Goal: Task Accomplishment & Management: Complete application form

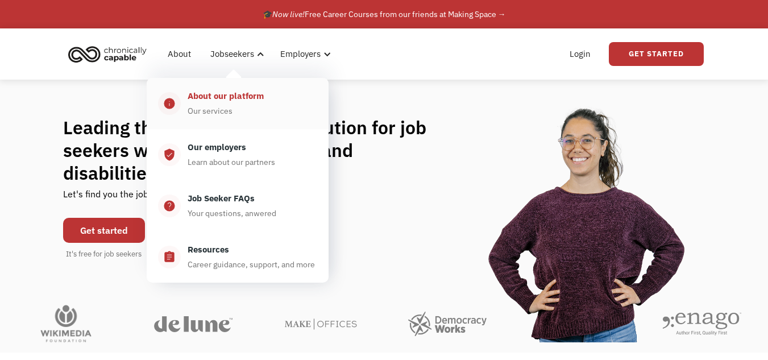
click at [231, 97] on div "About our platform" at bounding box center [225, 96] width 76 height 14
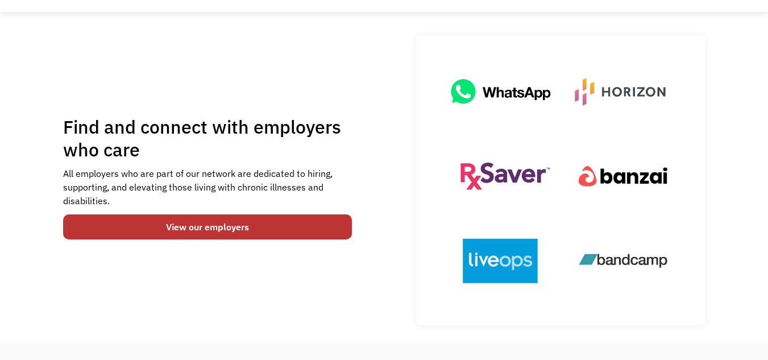
scroll to position [61, 0]
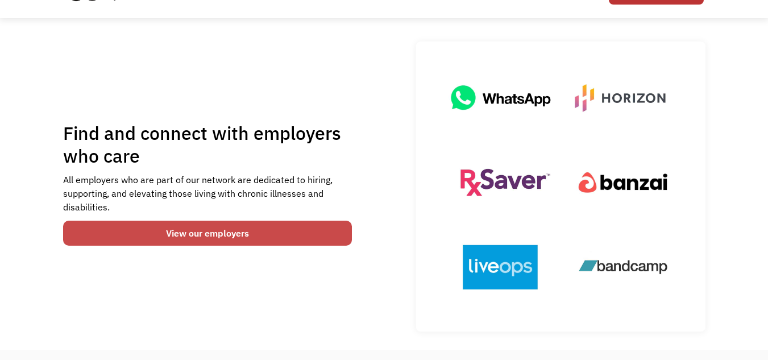
click at [289, 234] on link "View our employers" at bounding box center [207, 232] width 289 height 25
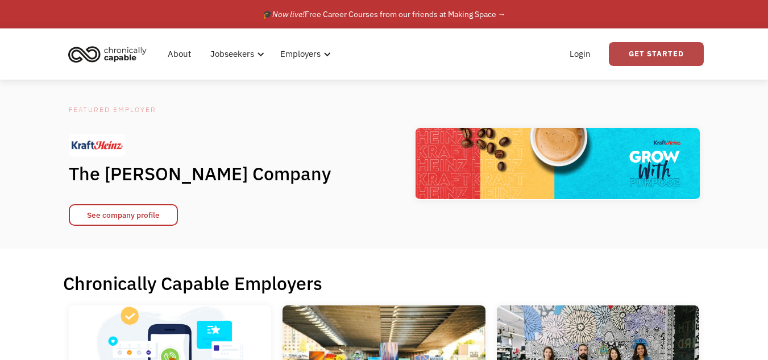
click at [643, 51] on link "Get Started" at bounding box center [655, 54] width 95 height 24
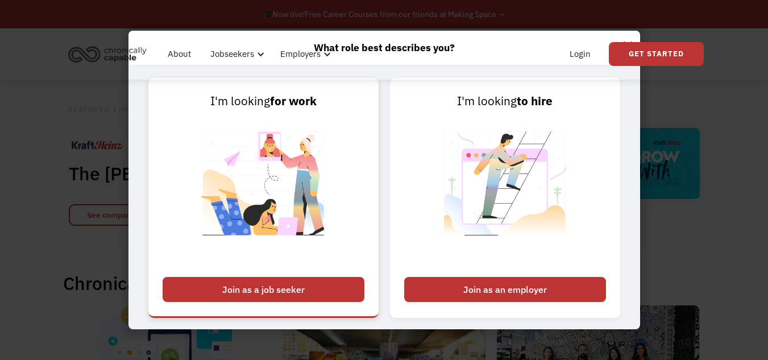
click at [341, 283] on div "Join as a job seeker" at bounding box center [263, 289] width 202 height 25
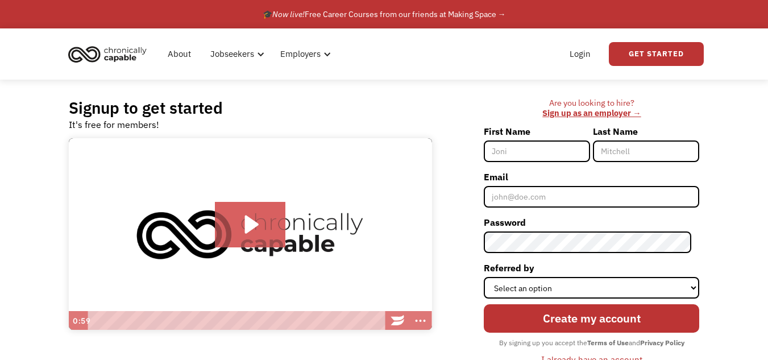
click at [536, 155] on input "First Name" at bounding box center [536, 151] width 106 height 22
type input "Christina"
type input "Roehrs"
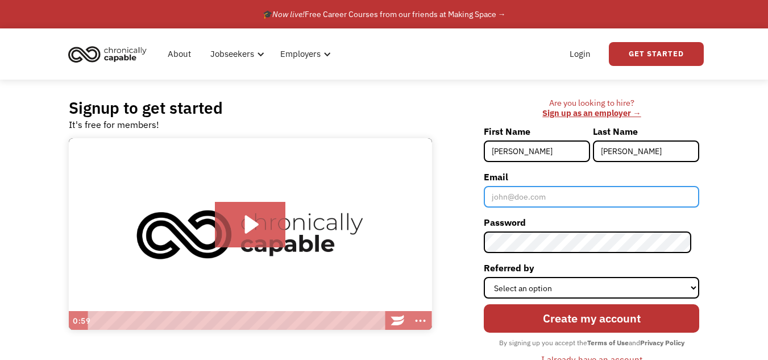
click at [541, 195] on input "Email" at bounding box center [590, 197] width 215 height 22
click at [524, 199] on input "Email" at bounding box center [590, 197] width 215 height 22
click at [537, 200] on input "gweniverethewhite@gmail.com" at bounding box center [590, 197] width 215 height 22
type input "[PERSON_NAME][EMAIL_ADDRESS][DOMAIN_NAME]"
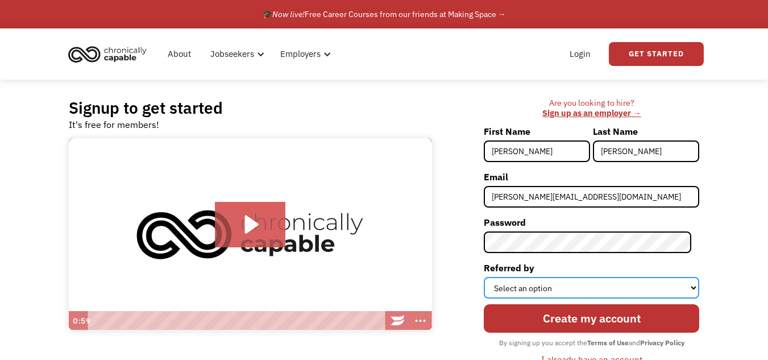
click at [556, 286] on select "Select an option Instagram Facebook Twitter Search Engine News Article Word of …" at bounding box center [590, 288] width 215 height 22
select select "Other"
click at [491, 277] on select "Select an option Instagram Facebook Twitter Search Engine News Article Word of …" at bounding box center [590, 288] width 215 height 22
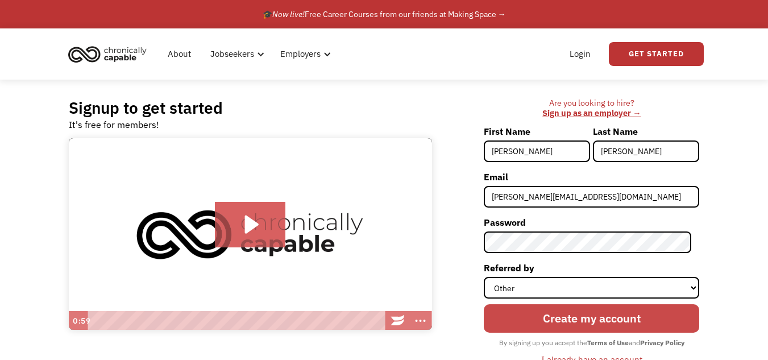
click at [537, 320] on input "Create my account" at bounding box center [590, 318] width 215 height 28
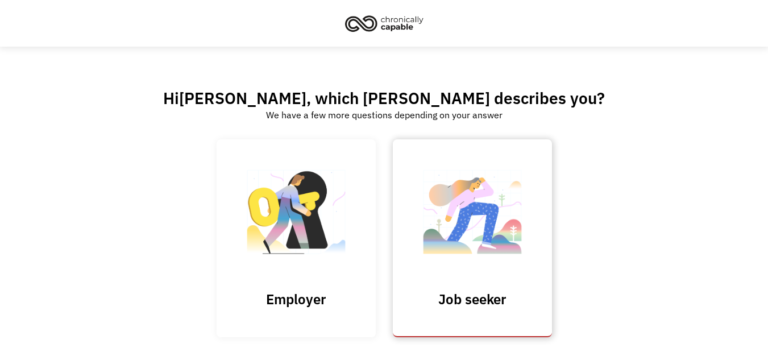
click at [483, 223] on img at bounding box center [472, 217] width 114 height 111
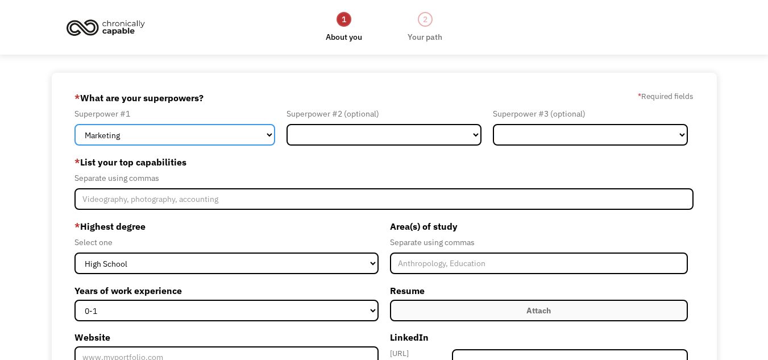
click at [173, 136] on select "Marketing Human Resources Finance Technology Operations Sales Industrial & Manu…" at bounding box center [174, 135] width 201 height 22
select select "Customer Service"
click at [74, 124] on select "Marketing Human Resources Finance Technology Operations Sales Industrial & Manu…" at bounding box center [174, 135] width 201 height 22
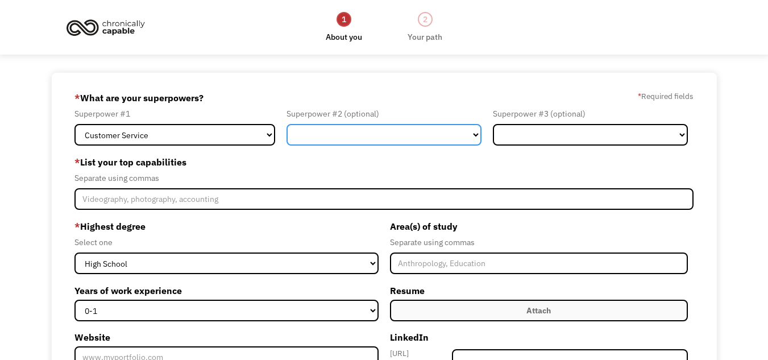
click at [364, 139] on select "Marketing Human Resources Finance Technology Operations Sales Industrial & Manu…" at bounding box center [383, 135] width 195 height 22
select select "Operations"
click at [286, 124] on select "Marketing Human Resources Finance Technology Operations Sales Industrial & Manu…" at bounding box center [383, 135] width 195 height 22
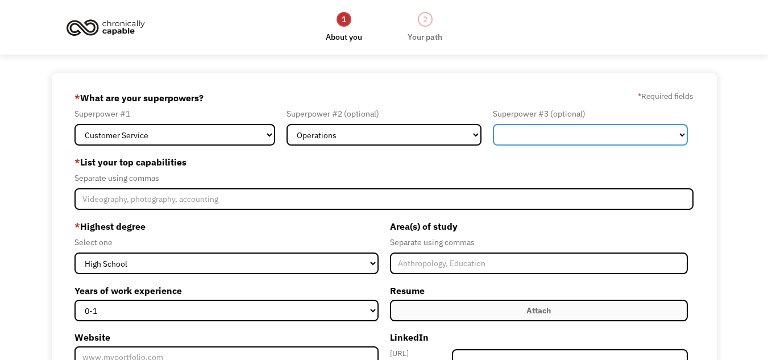
click at [565, 130] on select "Marketing Human Resources Finance Technology Operations Sales Industrial & Manu…" at bounding box center [590, 135] width 195 height 22
select select "Marketing"
click at [493, 124] on select "Marketing Human Resources Finance Technology Operations Sales Industrial & Manu…" at bounding box center [590, 135] width 195 height 22
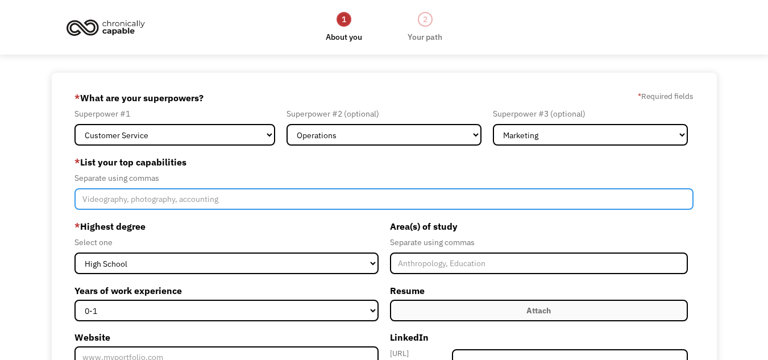
click at [189, 198] on input "Member-Create-Step1" at bounding box center [383, 199] width 619 height 22
click at [231, 203] on input "payroll, scheduling, inventory, marketing, graphic design, t" at bounding box center [383, 199] width 619 height 22
click at [329, 194] on input "payroll, scheduling, inventory, marketing and graphic design, t" at bounding box center [383, 199] width 619 height 22
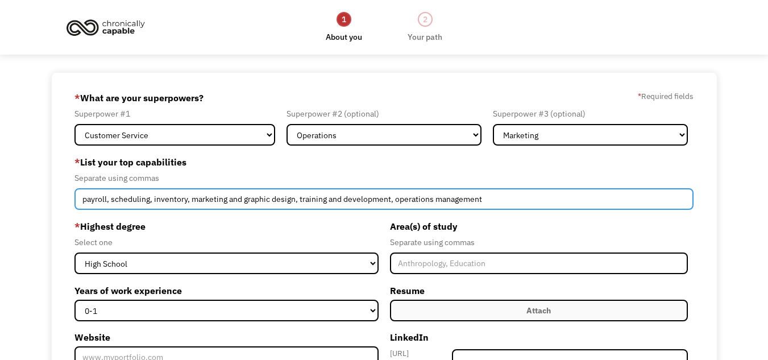
type input "payroll, scheduling, inventory, marketing and graphic design, training and deve…"
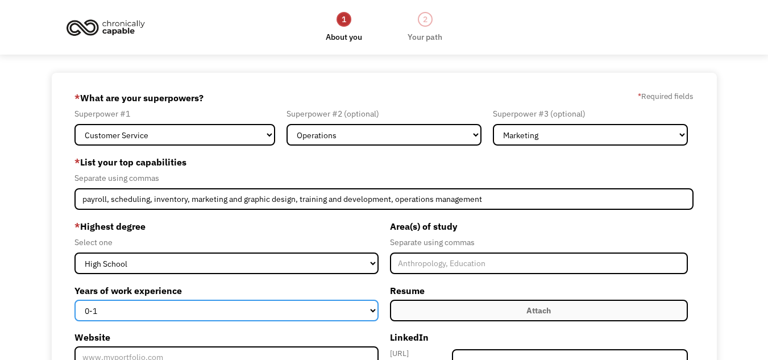
click at [354, 312] on select "0-1 2-4 5-10 11-15 15+" at bounding box center [225, 310] width 303 height 22
select select "15+"
click at [74, 299] on select "0-1 2-4 5-10 11-15 15+" at bounding box center [225, 310] width 303 height 22
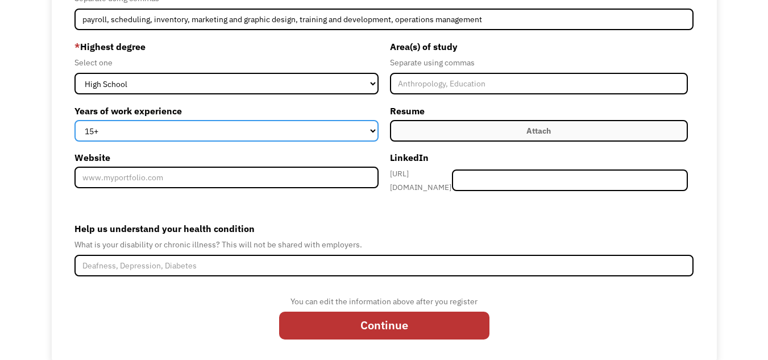
scroll to position [180, 0]
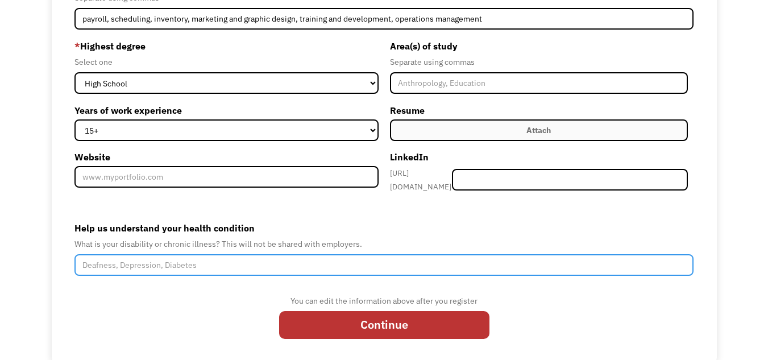
click at [391, 256] on input "Help us understand your health condition" at bounding box center [383, 265] width 619 height 22
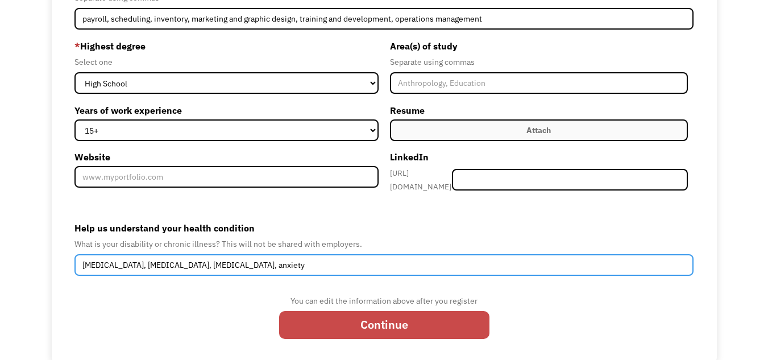
type input "Bipolar disorder, depression, ADHD, anxiety"
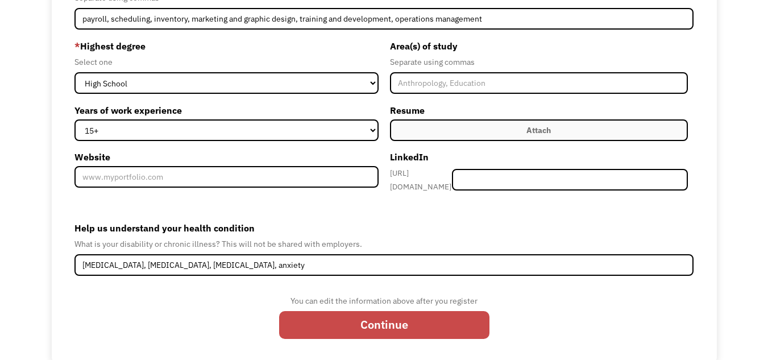
click at [460, 311] on input "Continue" at bounding box center [384, 325] width 210 height 28
type input "Please wait..."
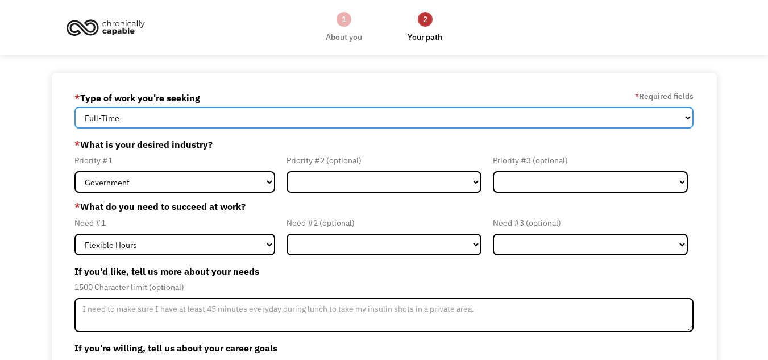
click at [229, 119] on select "Full-Time Part-Time Both Full-Time and Part-Time" at bounding box center [383, 118] width 619 height 22
select select "Both Full-Time and Part-Time"
click at [74, 107] on select "Full-Time Part-Time Both Full-Time and Part-Time" at bounding box center [383, 118] width 619 height 22
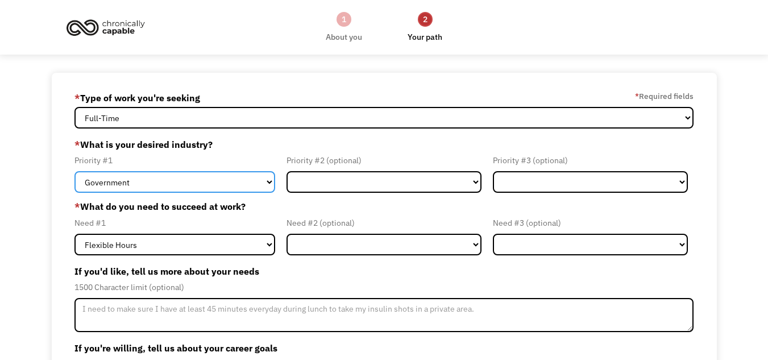
click at [219, 179] on select "Government Finance & Insurance Health & Social Care Tech & Engineering Creative…" at bounding box center [174, 182] width 201 height 22
select select "Creative & Design"
click at [74, 171] on select "Government Finance & Insurance Health & Social Care Tech & Engineering Creative…" at bounding box center [174, 182] width 201 height 22
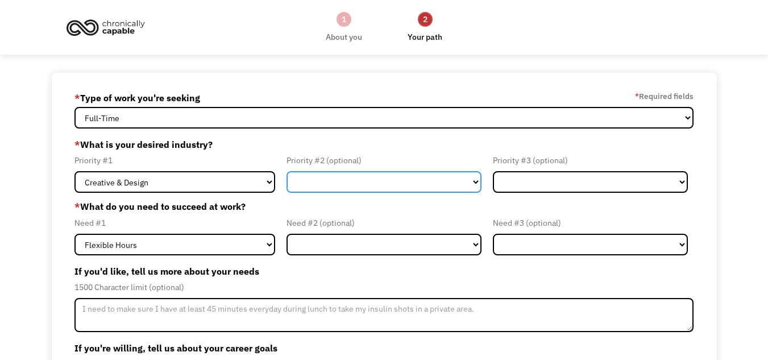
click at [310, 181] on select "Government Finance & Insurance Health & Social Care Tech & Engineering Creative…" at bounding box center [383, 182] width 195 height 22
select select "Administrative"
click at [286, 171] on select "Government Finance & Insurance Health & Social Care Tech & Engineering Creative…" at bounding box center [383, 182] width 195 height 22
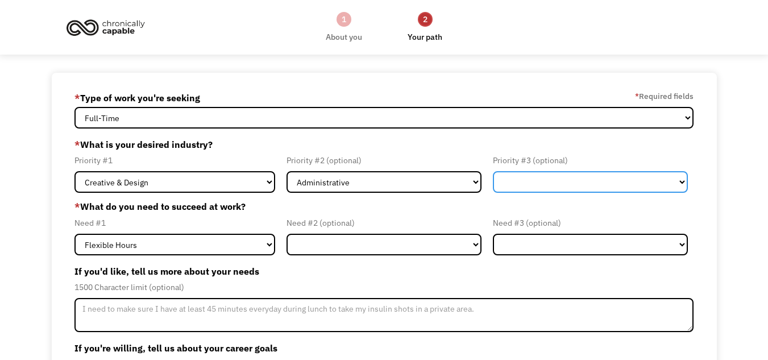
click at [526, 189] on select "Government Finance & Insurance Health & Social Care Tech & Engineering Creative…" at bounding box center [590, 182] width 195 height 22
select select "Other"
click at [493, 171] on select "Government Finance & Insurance Health & Social Care Tech & Engineering Creative…" at bounding box center [590, 182] width 195 height 22
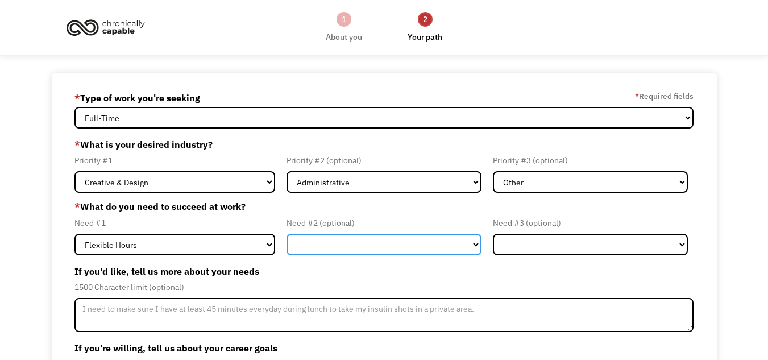
click at [329, 244] on select "Flexible Hours Remote Work Service Animal On-site Accommodations Visual Support…" at bounding box center [383, 245] width 195 height 22
select select "Remote Work"
click at [286, 234] on select "Flexible Hours Remote Work Service Animal On-site Accommodations Visual Support…" at bounding box center [383, 245] width 195 height 22
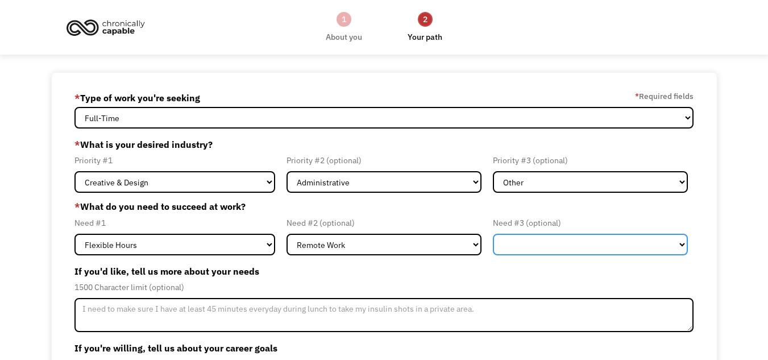
click at [547, 246] on select "Flexible Hours Remote Work Service Animal On-site Accommodations Visual Support…" at bounding box center [590, 245] width 195 height 22
select select "Other"
click at [493, 234] on select "Flexible Hours Remote Work Service Animal On-site Accommodations Visual Support…" at bounding box center [590, 245] width 195 height 22
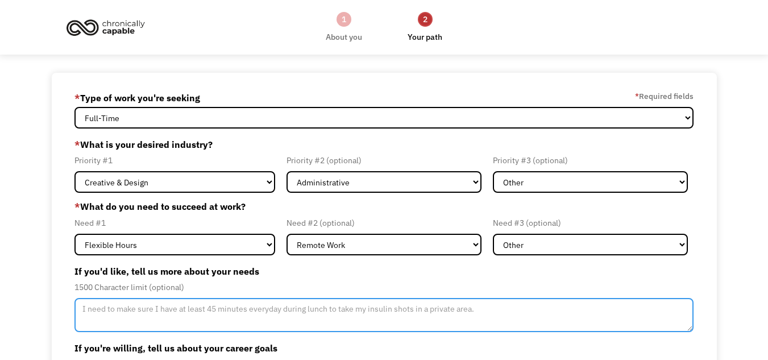
click at [363, 310] on textarea "Member-Update-Form-Step2" at bounding box center [383, 315] width 619 height 34
click at [152, 310] on textarea "I need to have at leat two consecutive days" at bounding box center [383, 315] width 619 height 34
drag, startPoint x: 161, startPoint y: 310, endPoint x: 135, endPoint y: 310, distance: 26.7
click at [135, 310] on textarea "I need to have at least two consecutive days off in a row" at bounding box center [383, 315] width 619 height 34
click at [284, 313] on textarea "I need to have two consecutive days off in a row" at bounding box center [383, 315] width 619 height 34
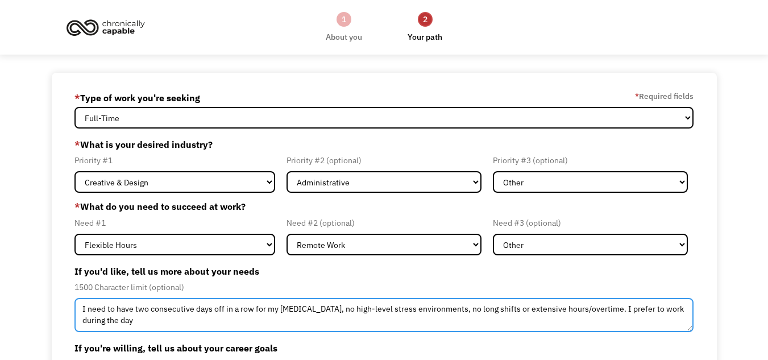
drag, startPoint x: 178, startPoint y: 322, endPoint x: 617, endPoint y: 308, distance: 438.8
click at [617, 308] on textarea "I need to have two consecutive days off in a row for my bipolar disorder, no hi…" at bounding box center [383, 315] width 619 height 34
click at [80, 309] on textarea "I need to have two consecutive days off in a row for my bipolar disorder, no hi…" at bounding box center [383, 315] width 619 height 34
paste textarea "I prefer to work during the day"
drag, startPoint x: 226, startPoint y: 308, endPoint x: 199, endPoint y: 308, distance: 26.7
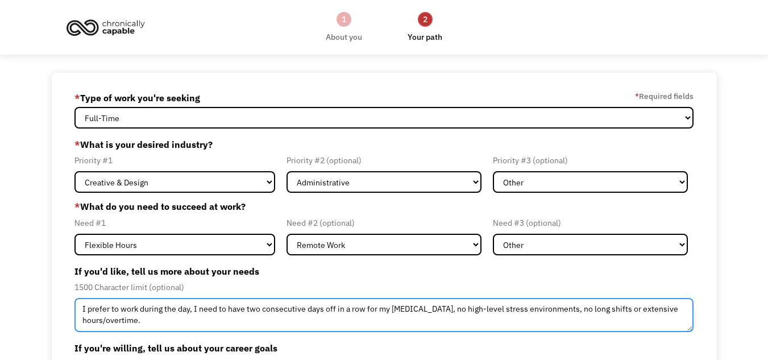
click at [199, 308] on textarea "I prefer to work during the day, I need to have two consecutive days off in a r…" at bounding box center [383, 315] width 619 height 34
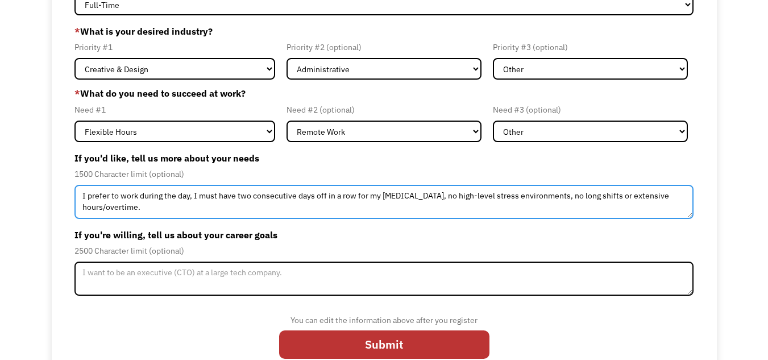
scroll to position [114, 0]
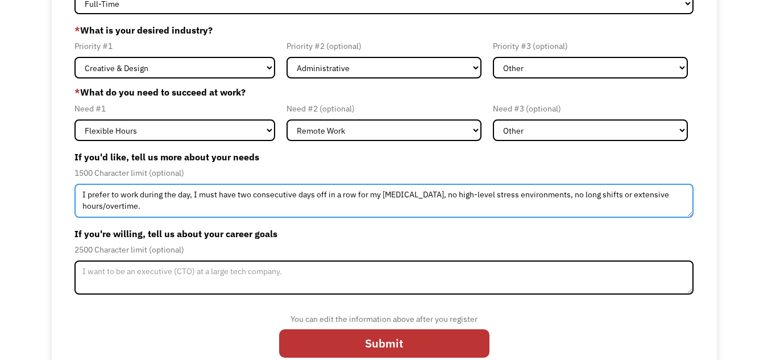
type textarea "I prefer to work during the day, I must have two consecutive days off in a row …"
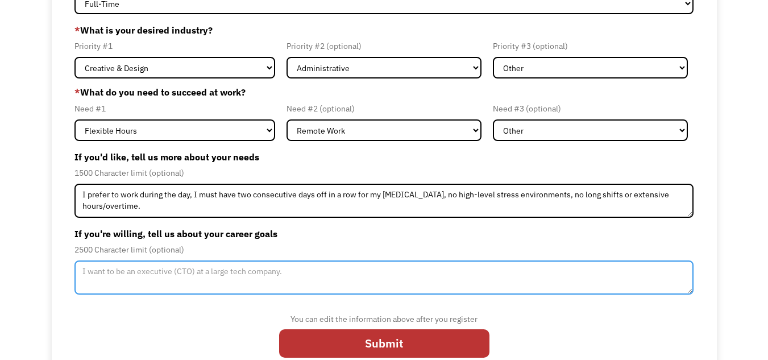
click at [358, 272] on textarea "Member-Update-Form-Step2" at bounding box center [383, 277] width 619 height 34
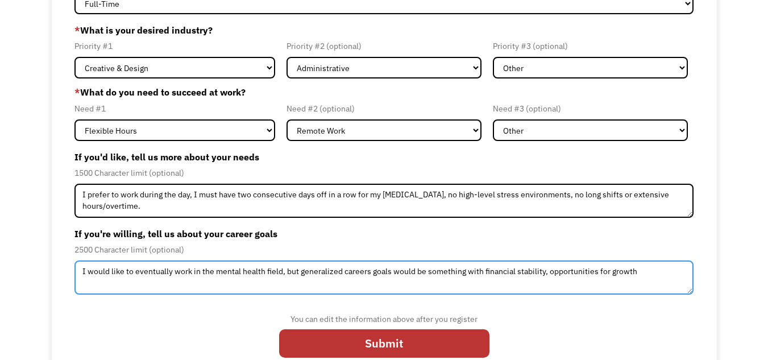
click at [654, 270] on textarea "I would like to eventually work in the mental health field, but generalized car…" at bounding box center [383, 277] width 619 height 34
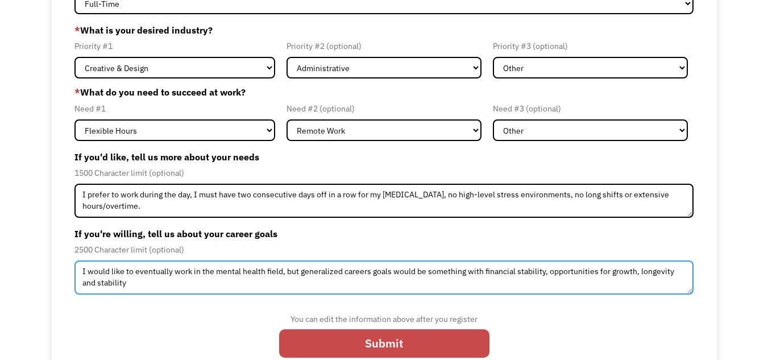
type textarea "I would like to eventually work in the mental health field, but generalized car…"
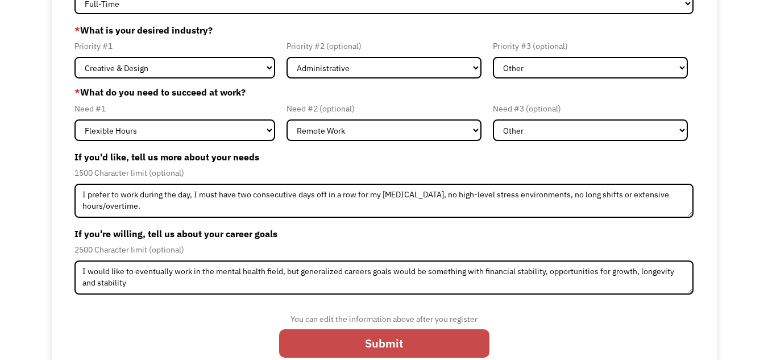
click at [464, 341] on input "Submit" at bounding box center [384, 343] width 210 height 28
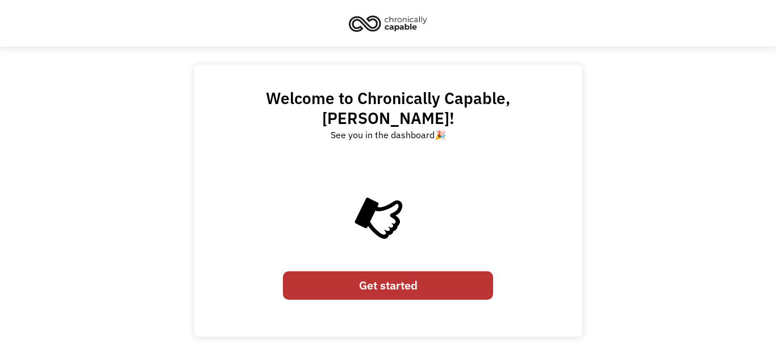
click at [456, 271] on link "Get started" at bounding box center [388, 285] width 210 height 28
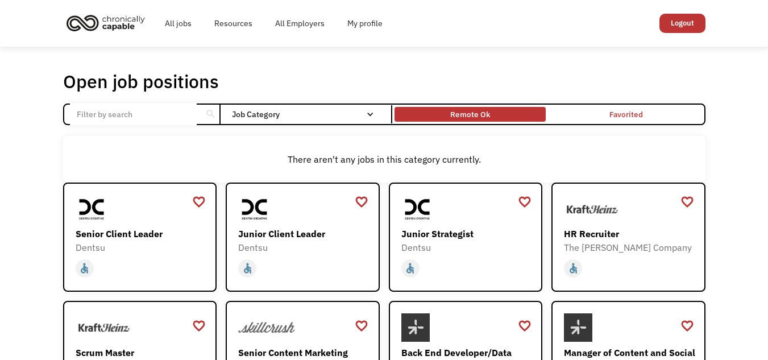
click at [459, 114] on div "Remote Ok" at bounding box center [470, 114] width 40 height 14
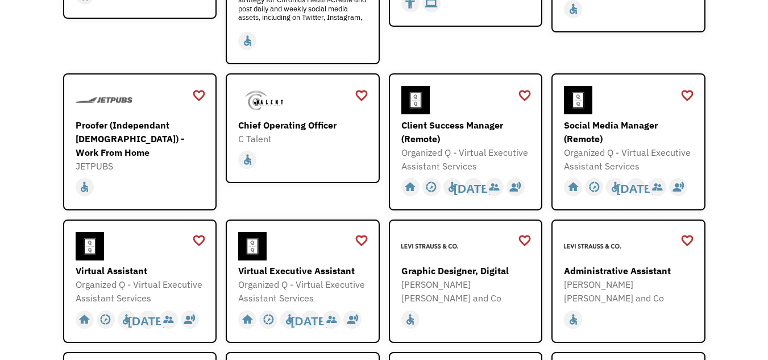
scroll to position [289, 0]
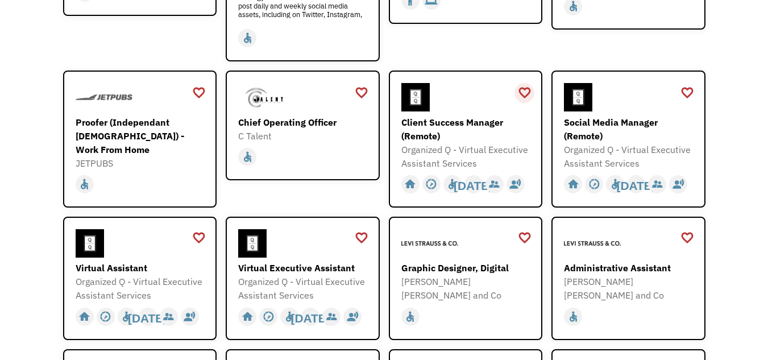
click at [523, 97] on div "favorite_border" at bounding box center [525, 92] width 14 height 17
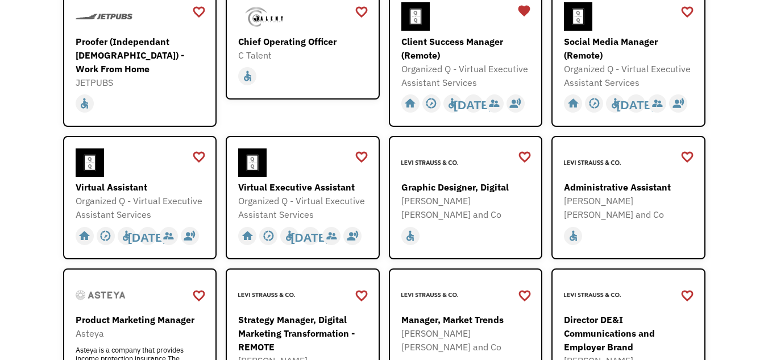
scroll to position [389, 0]
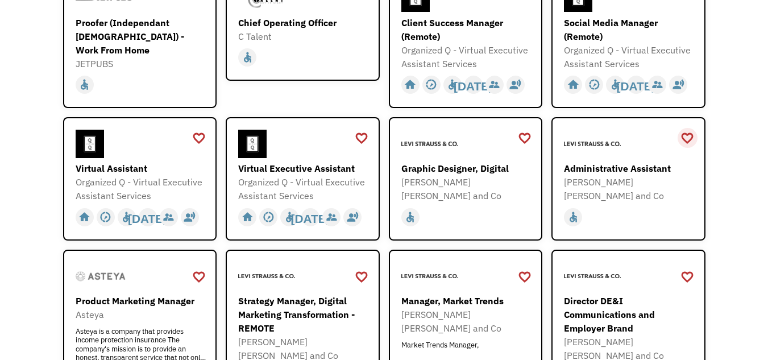
click at [687, 140] on div "favorite_border" at bounding box center [687, 138] width 14 height 17
click at [195, 138] on div "favorite_border" at bounding box center [199, 138] width 14 height 17
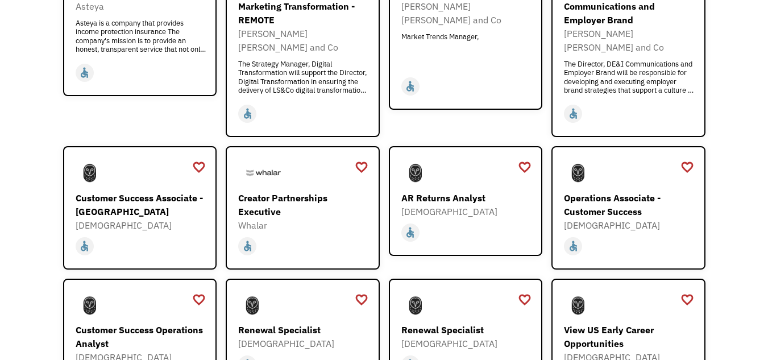
scroll to position [706, 0]
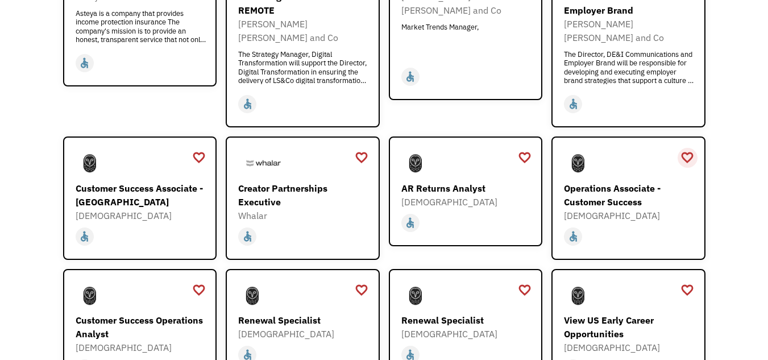
click at [687, 149] on div "favorite_border" at bounding box center [687, 157] width 14 height 17
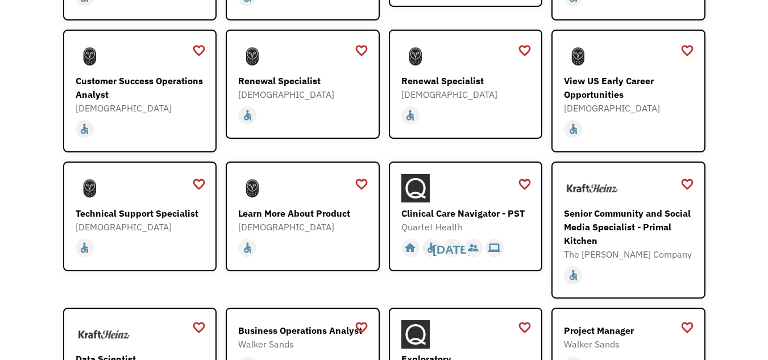
scroll to position [949, 0]
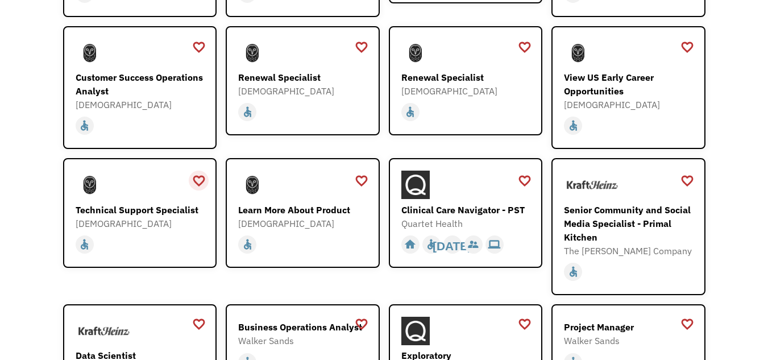
click at [201, 172] on div "favorite_border" at bounding box center [199, 180] width 14 height 17
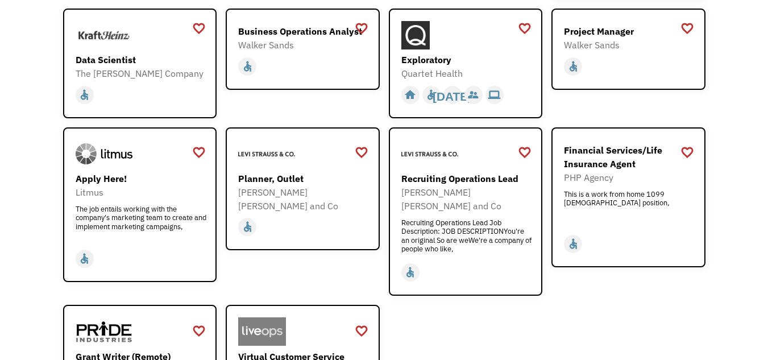
scroll to position [1253, 0]
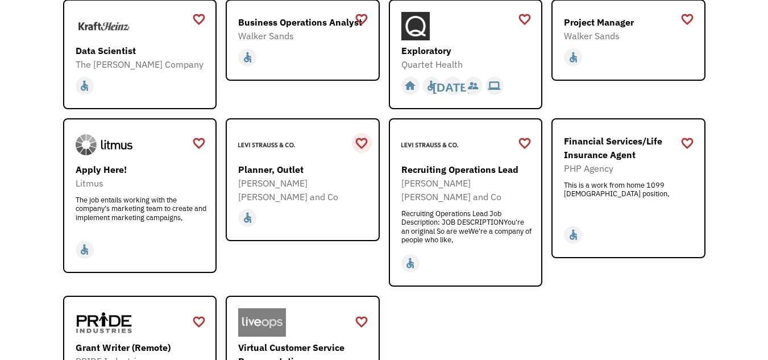
click at [359, 135] on div "favorite_border" at bounding box center [362, 143] width 14 height 17
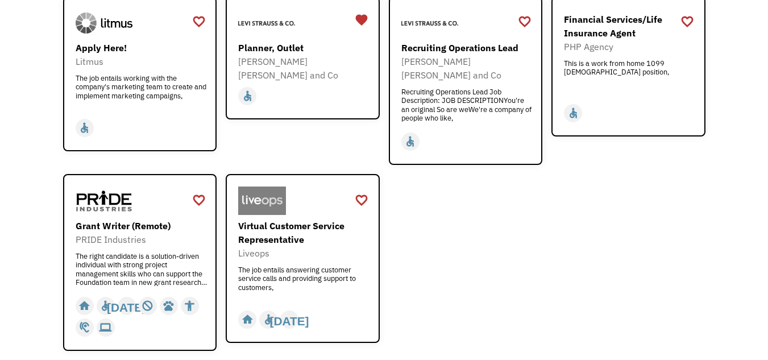
scroll to position [1378, 0]
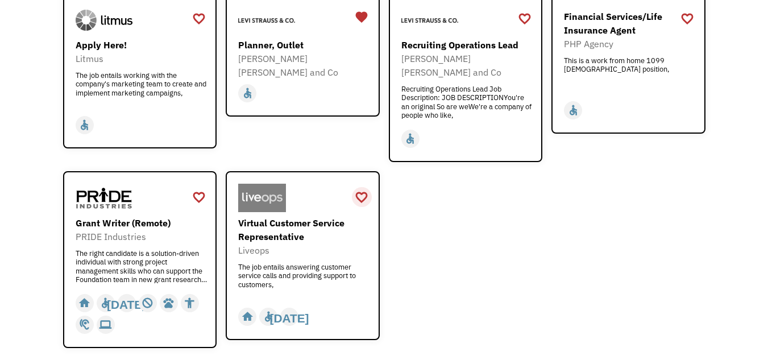
click at [362, 189] on div "favorite_border" at bounding box center [362, 197] width 14 height 17
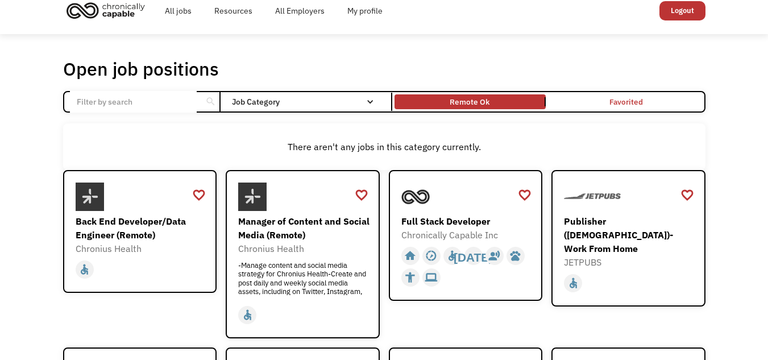
scroll to position [0, 0]
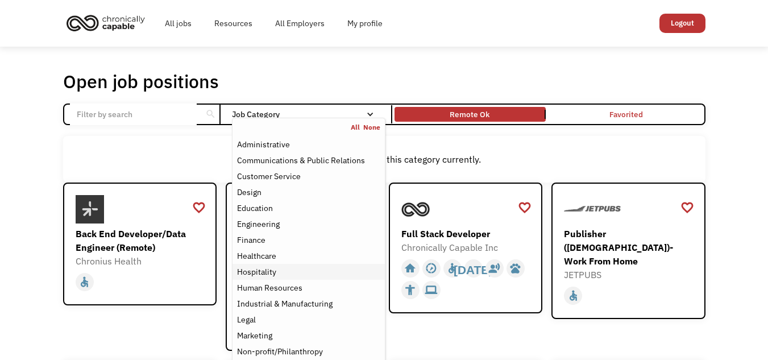
click at [272, 274] on div "Hospitality" at bounding box center [256, 272] width 39 height 14
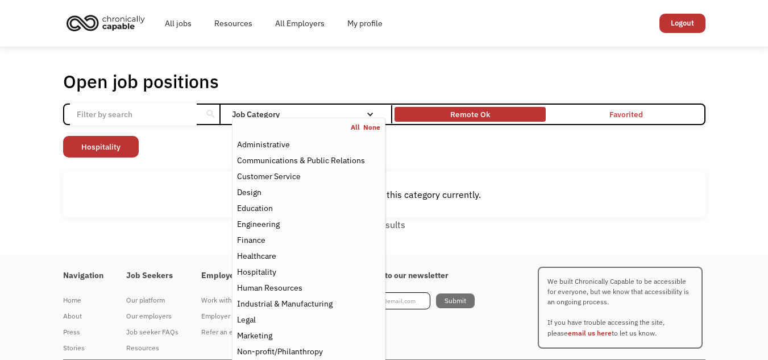
click at [466, 111] on div "Remote Ok" at bounding box center [470, 114] width 40 height 14
click at [256, 118] on nav "All None Administrative Communications & Public Relations Customer Service Desi…" at bounding box center [308, 289] width 153 height 342
click at [252, 278] on div "Hospitality" at bounding box center [256, 272] width 39 height 14
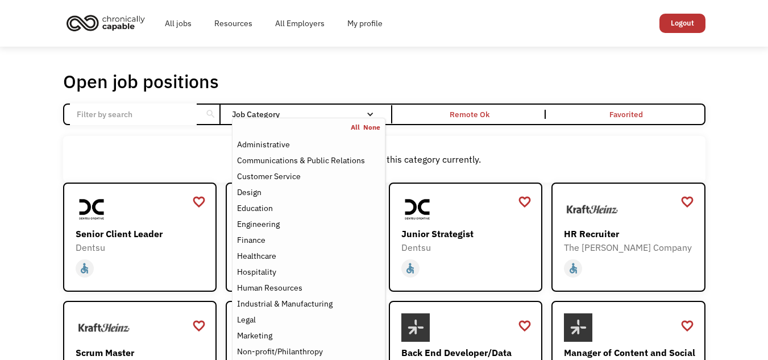
click at [44, 257] on div "Open job positions You have X liked items Search search Filter by category Admi…" at bounding box center [384, 363] width 768 height 633
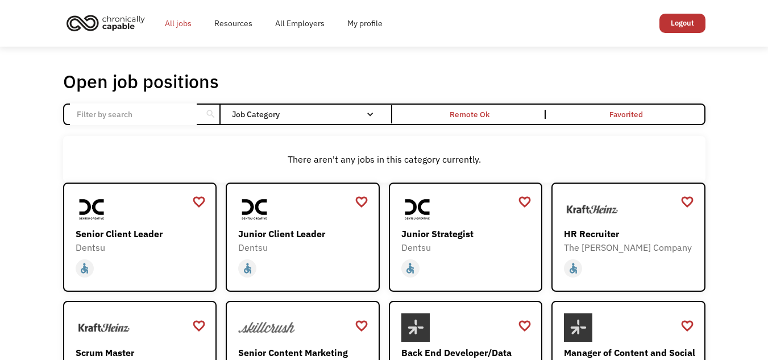
click at [177, 24] on link "All jobs" at bounding box center [177, 23] width 49 height 36
click at [180, 20] on link "All jobs" at bounding box center [177, 23] width 49 height 36
click at [130, 112] on input "Email Form" at bounding box center [133, 114] width 127 height 22
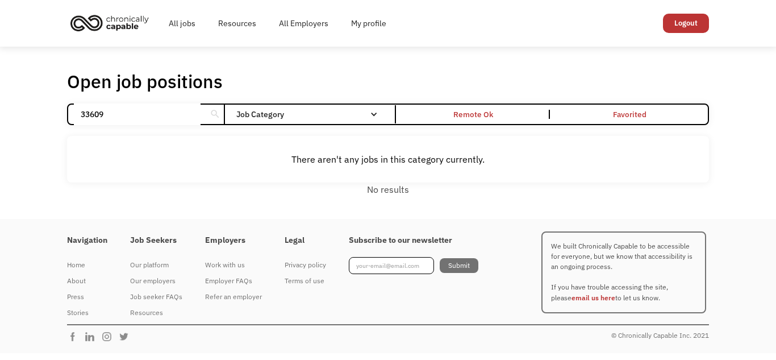
type input "33609"
click input "Email Form" at bounding box center [0, 0] width 0 height 0
click at [376, 26] on link "My profile" at bounding box center [369, 23] width 58 height 36
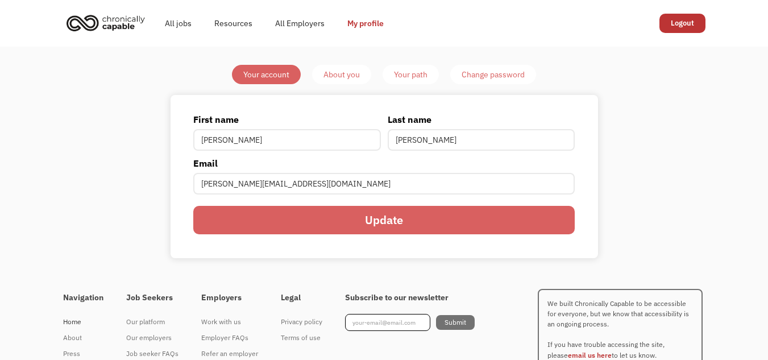
click at [74, 323] on div "Home" at bounding box center [83, 322] width 40 height 14
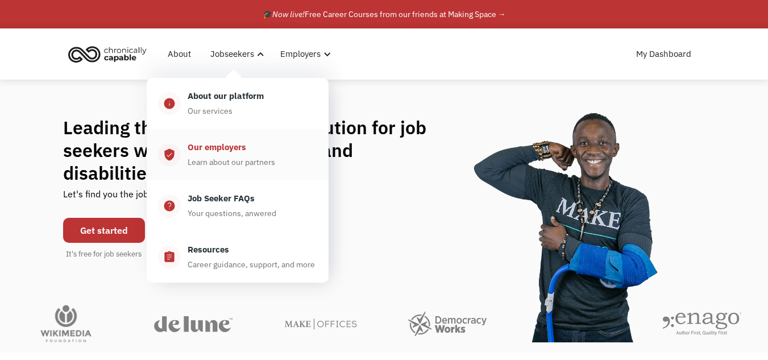
click at [239, 154] on div "Our employers Learn about our partners" at bounding box center [249, 154] width 136 height 28
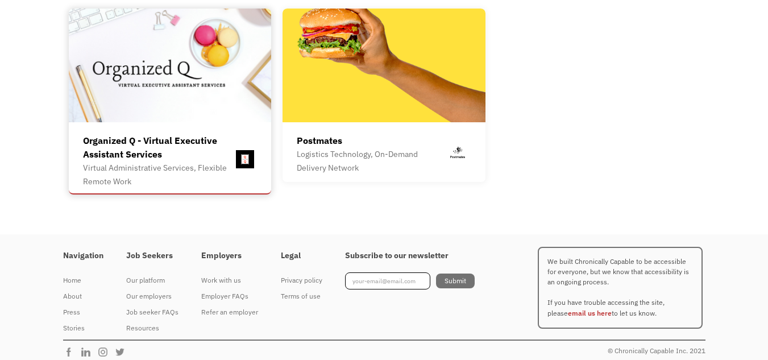
scroll to position [3234, 0]
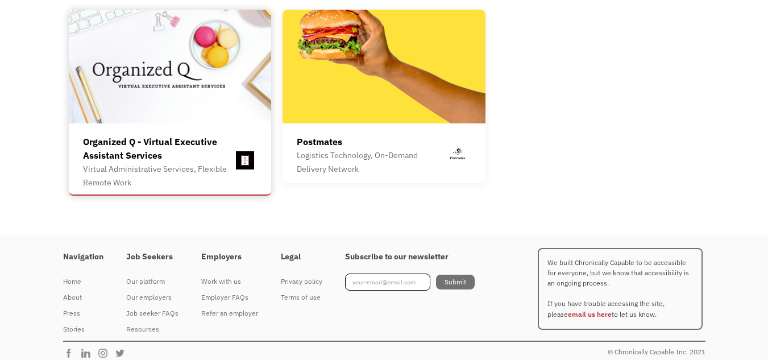
click at [203, 93] on img at bounding box center [170, 67] width 203 height 114
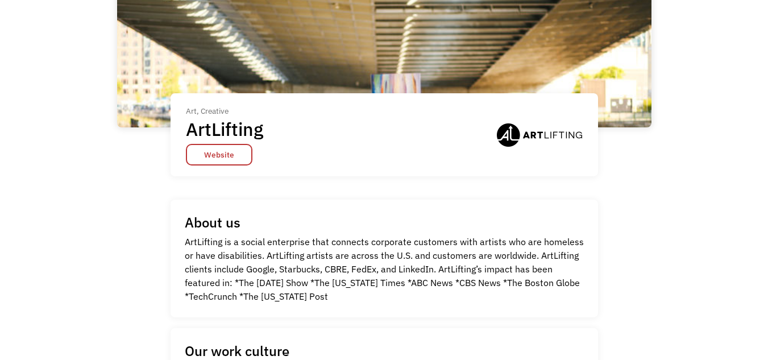
scroll to position [66, 0]
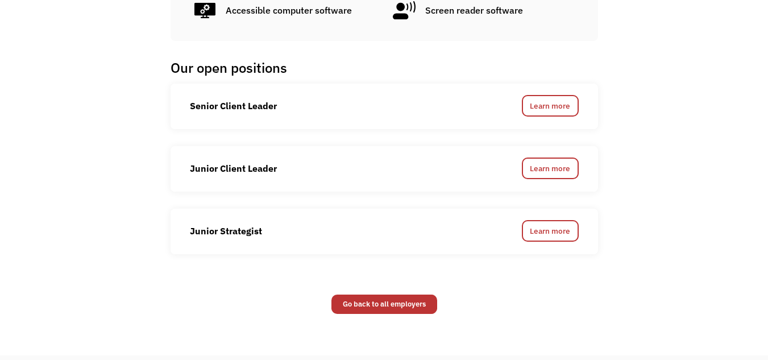
scroll to position [1285, 0]
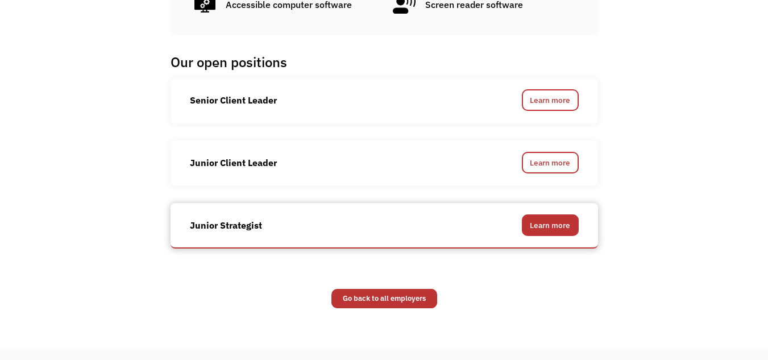
click at [543, 223] on link "Learn more" at bounding box center [550, 225] width 57 height 22
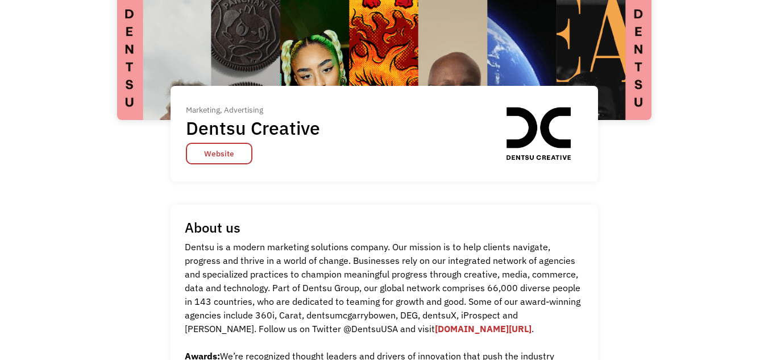
scroll to position [98, 0]
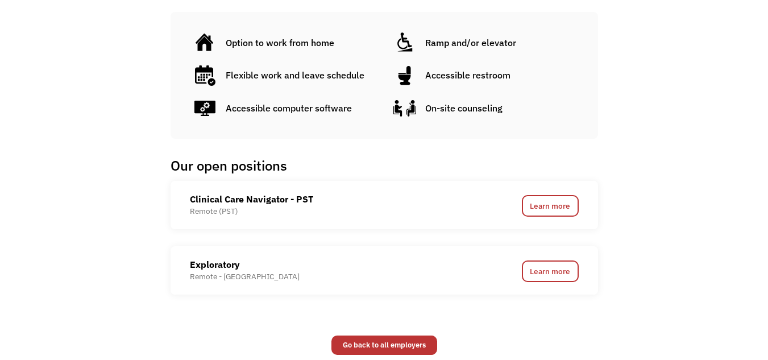
scroll to position [533, 0]
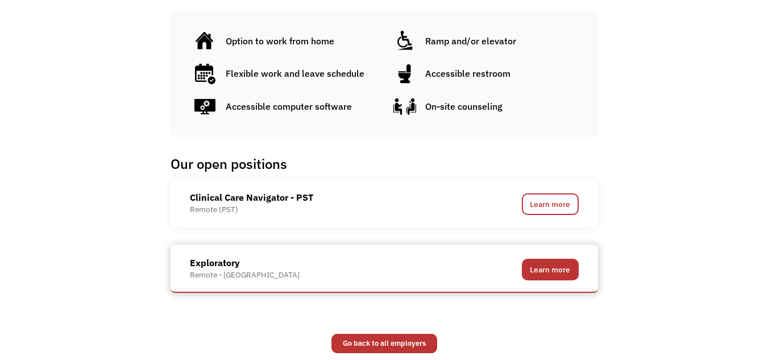
click at [537, 268] on link "Learn more" at bounding box center [550, 269] width 57 height 22
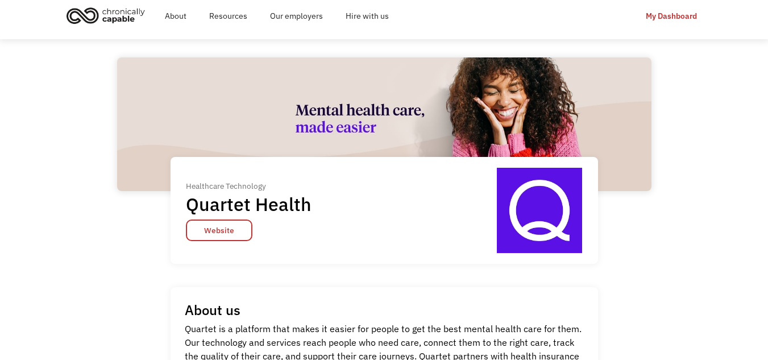
scroll to position [0, 0]
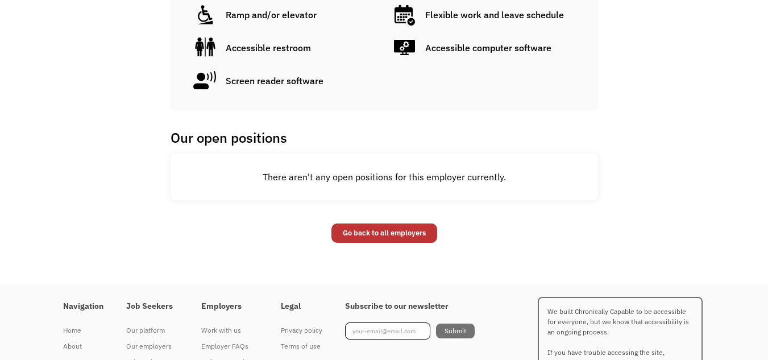
scroll to position [707, 0]
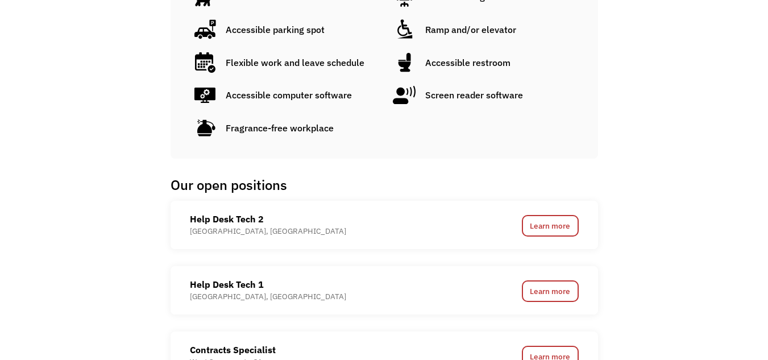
scroll to position [671, 0]
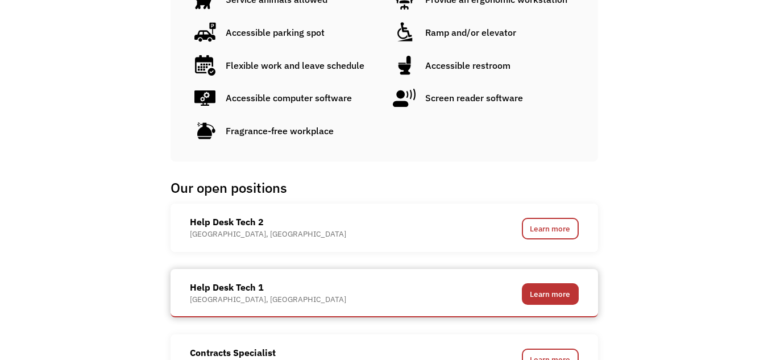
click at [545, 289] on link "Learn more" at bounding box center [550, 294] width 57 height 22
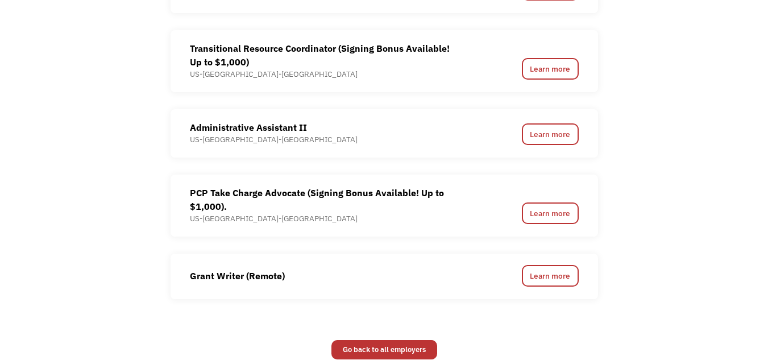
scroll to position [1305, 0]
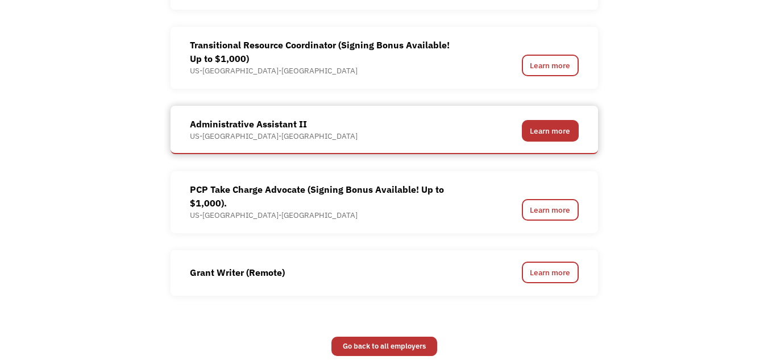
click at [537, 134] on link "Learn more" at bounding box center [550, 131] width 57 height 22
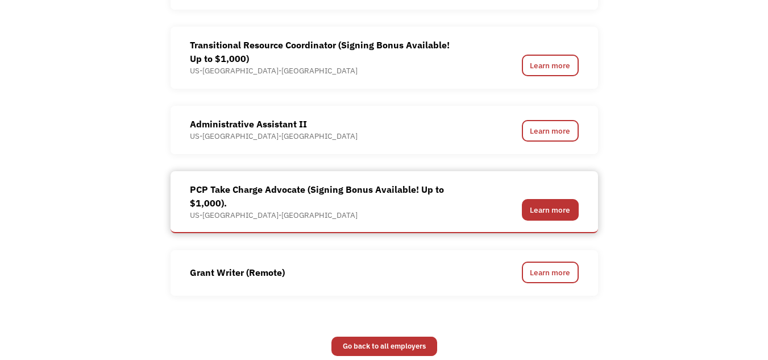
click at [551, 212] on link "Learn more" at bounding box center [550, 210] width 57 height 22
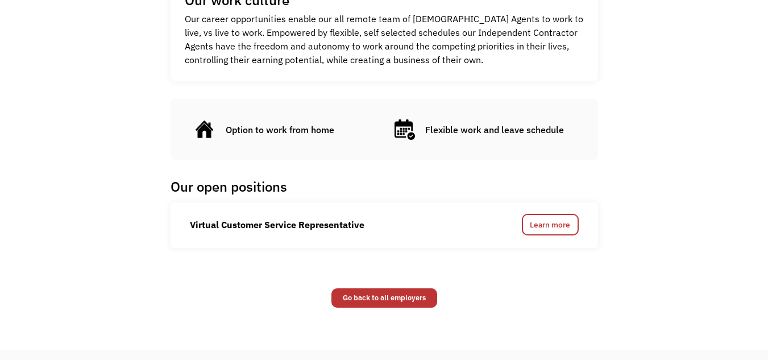
scroll to position [450, 0]
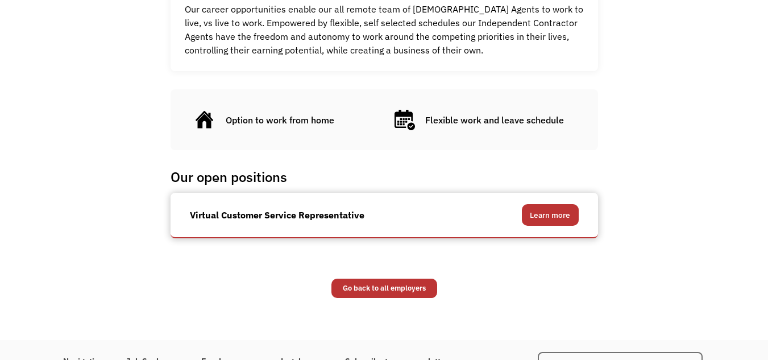
click at [550, 215] on link "Learn more" at bounding box center [550, 215] width 57 height 22
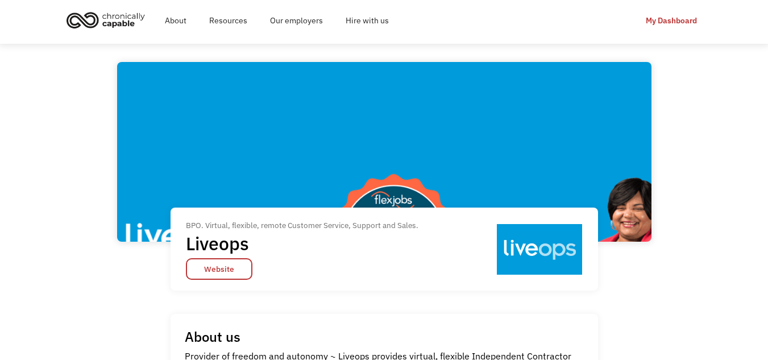
scroll to position [0, 0]
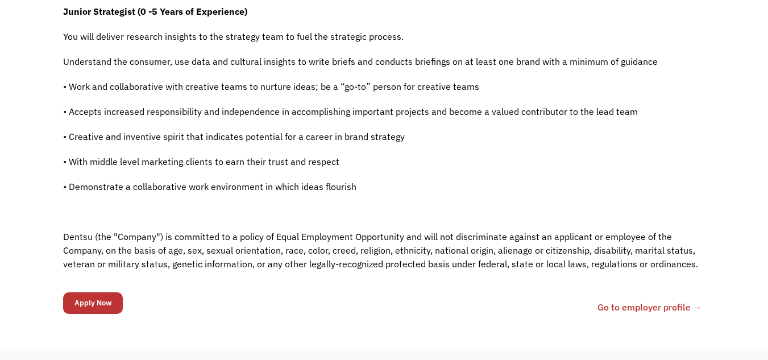
scroll to position [377, 0]
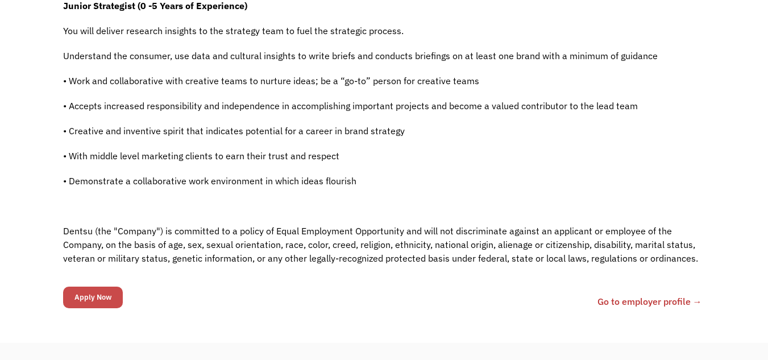
click at [105, 292] on input "Apply Now" at bounding box center [93, 297] width 60 height 22
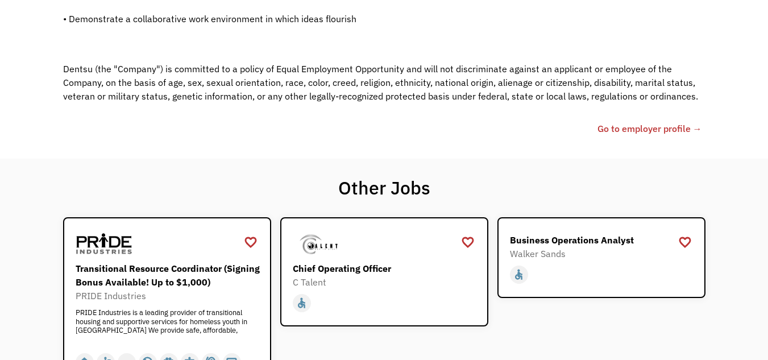
scroll to position [514, 0]
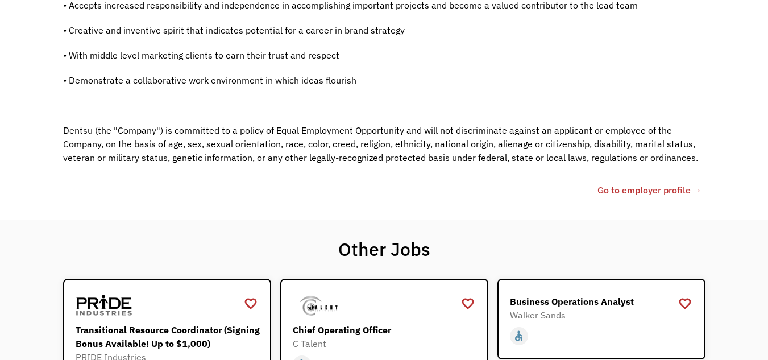
click at [628, 189] on link "Go to employer profile →" at bounding box center [649, 190] width 105 height 14
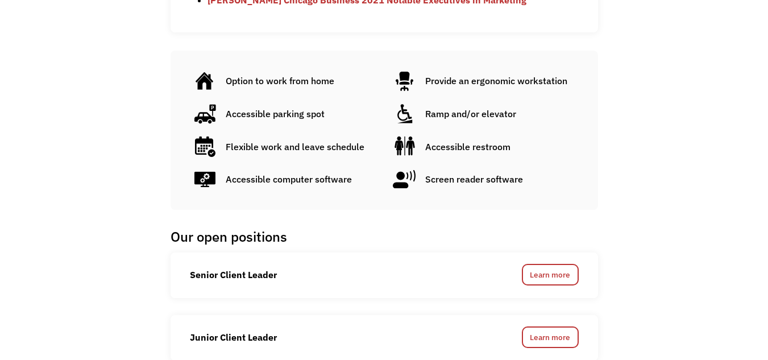
scroll to position [1243, 0]
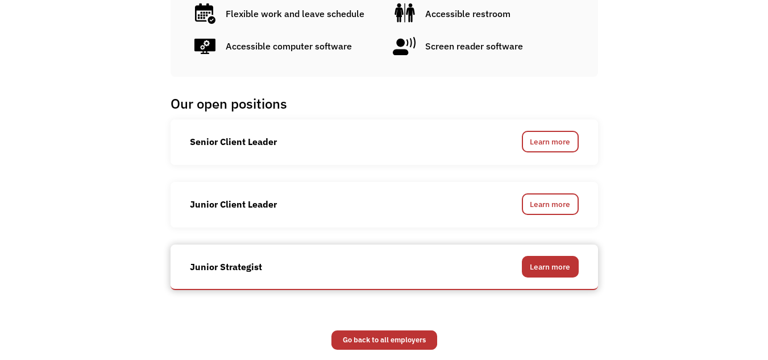
click at [543, 261] on link "Learn more" at bounding box center [550, 267] width 57 height 22
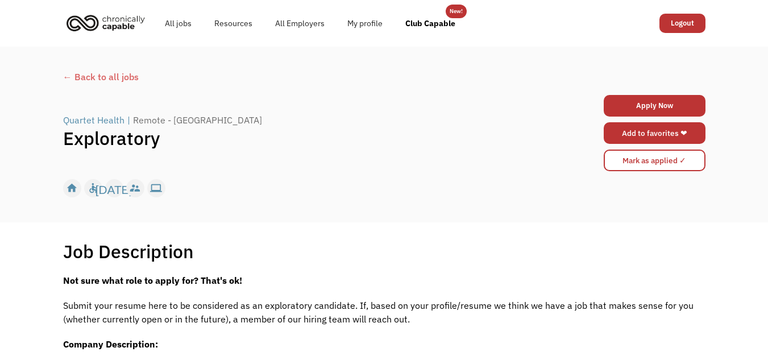
click at [655, 131] on link "Add to favorites ❤" at bounding box center [654, 133] width 102 height 22
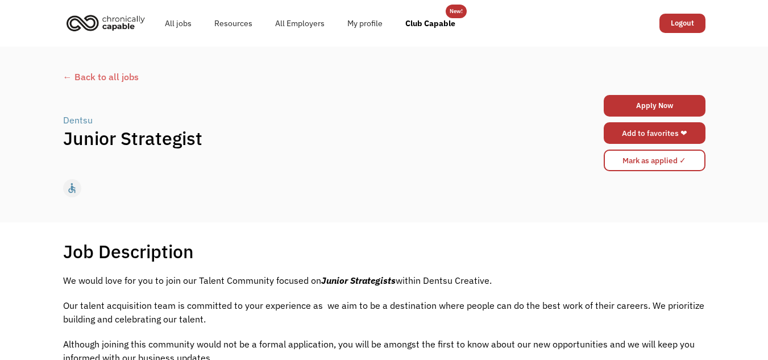
click at [666, 134] on link "Add to favorites ❤" at bounding box center [654, 133] width 102 height 22
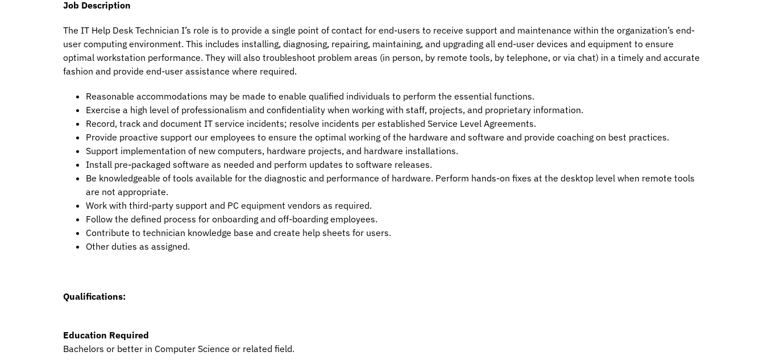
scroll to position [279, 0]
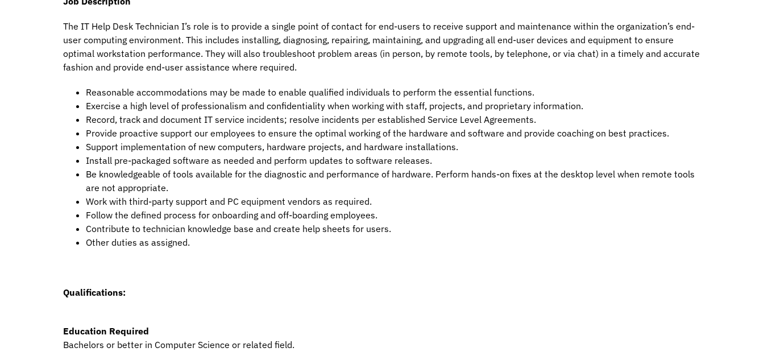
drag, startPoint x: 772, startPoint y: 55, endPoint x: 775, endPoint y: 136, distance: 81.9
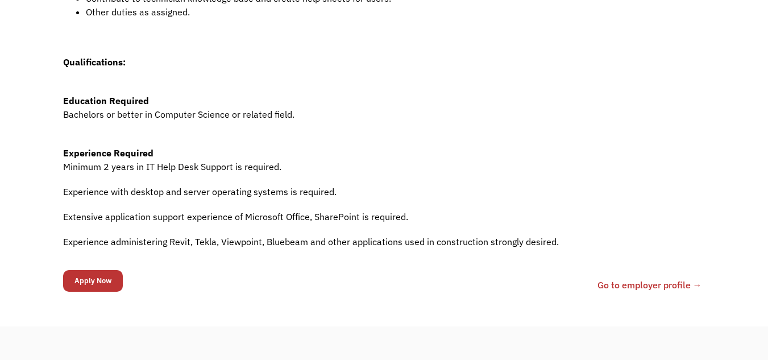
scroll to position [527, 0]
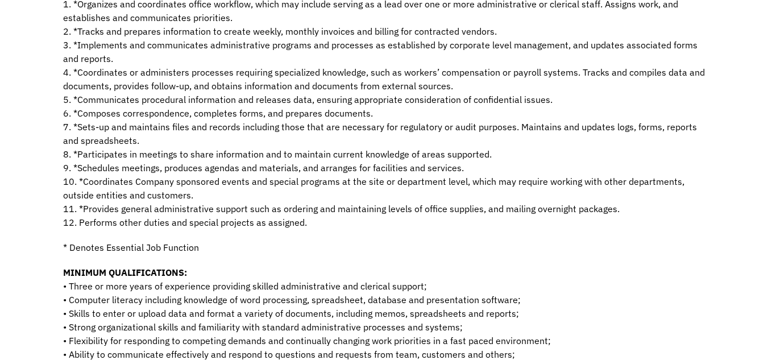
scroll to position [386, 0]
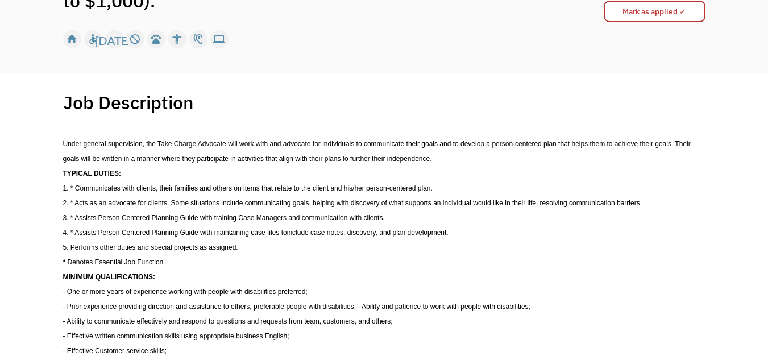
scroll to position [151, 0]
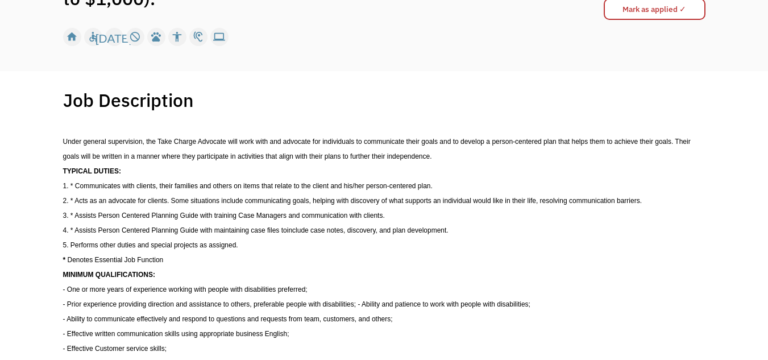
click at [767, 77] on html "Congrats! You applied 68c9c80368da6051af0b6453 christina.astrid88@gmail.com Chr…" at bounding box center [384, 29] width 768 height 360
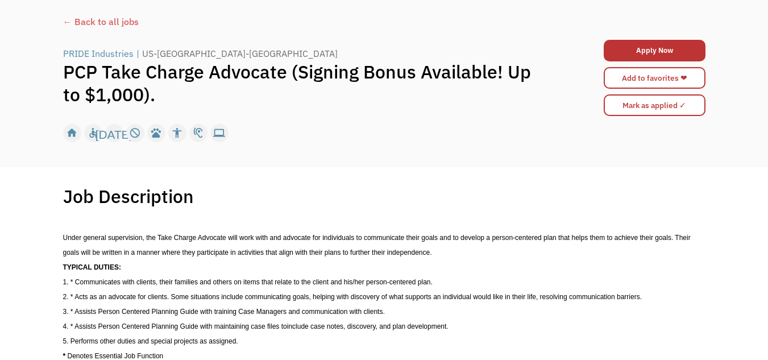
scroll to position [14, 0]
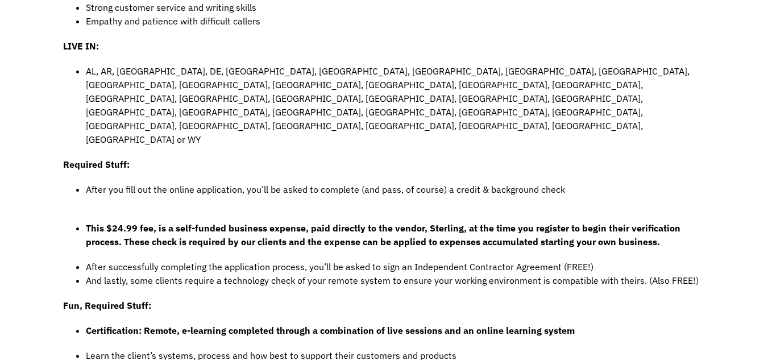
scroll to position [622, 0]
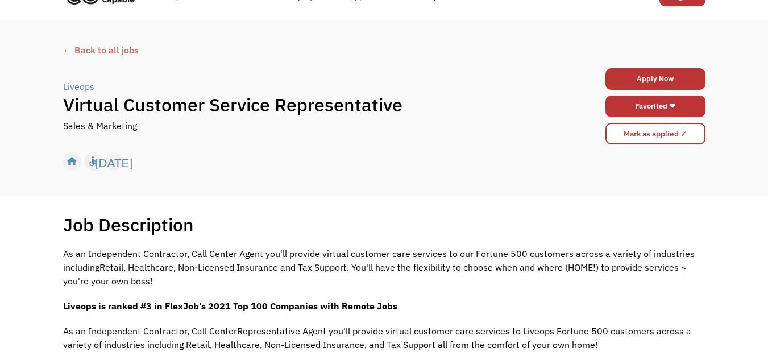
scroll to position [8, 0]
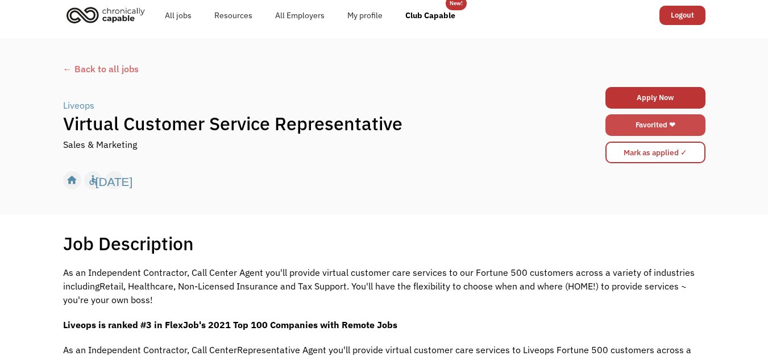
click at [677, 129] on link "Favorited ❤" at bounding box center [655, 125] width 100 height 22
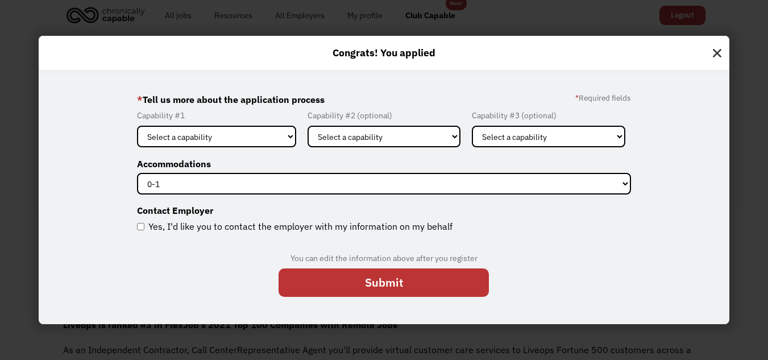
click at [722, 51] on img at bounding box center [716, 51] width 24 height 30
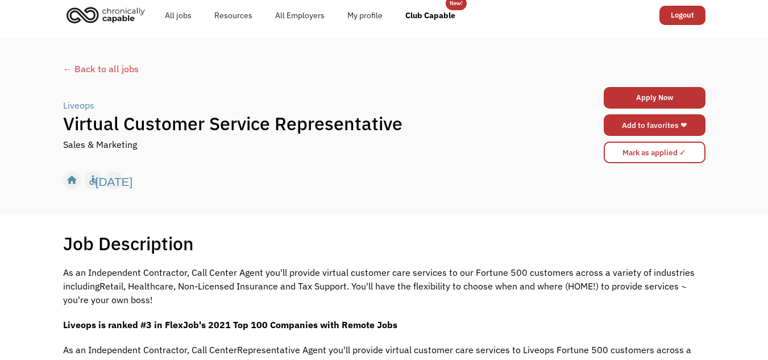
click at [673, 126] on link "Add to favorites ❤" at bounding box center [654, 125] width 102 height 22
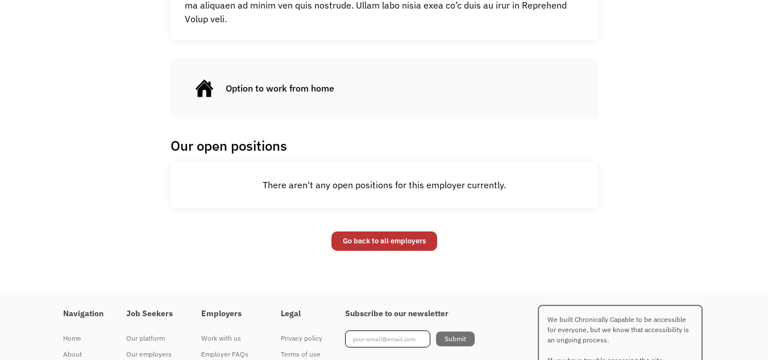
scroll to position [784, 0]
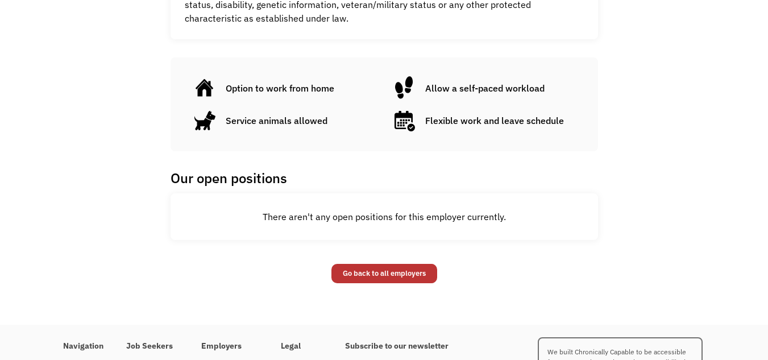
scroll to position [634, 0]
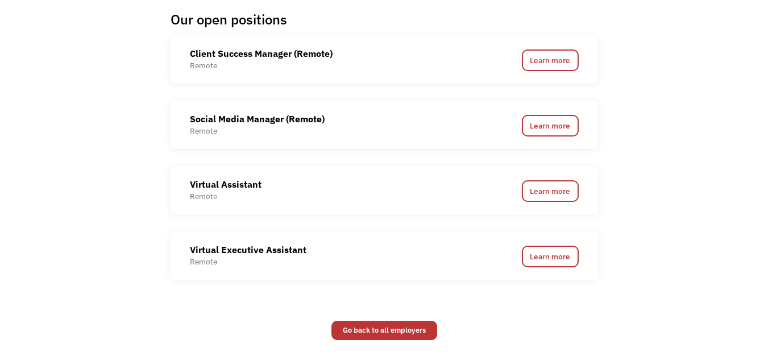
scroll to position [711, 0]
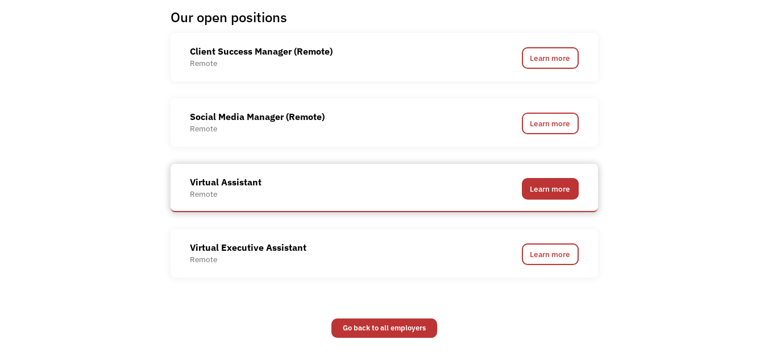
click at [542, 186] on link "Learn more" at bounding box center [550, 189] width 57 height 22
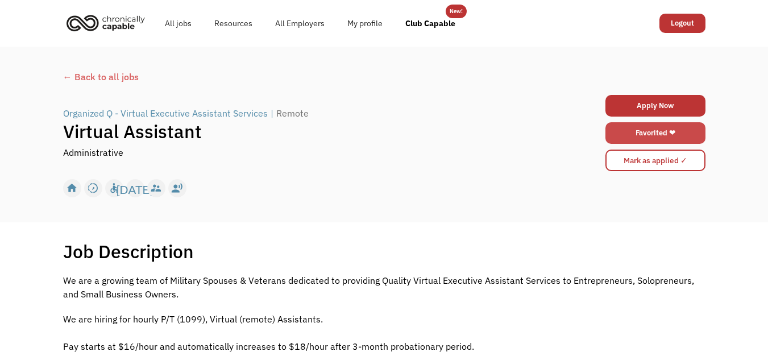
click at [650, 137] on link "Favorited ❤" at bounding box center [655, 133] width 100 height 22
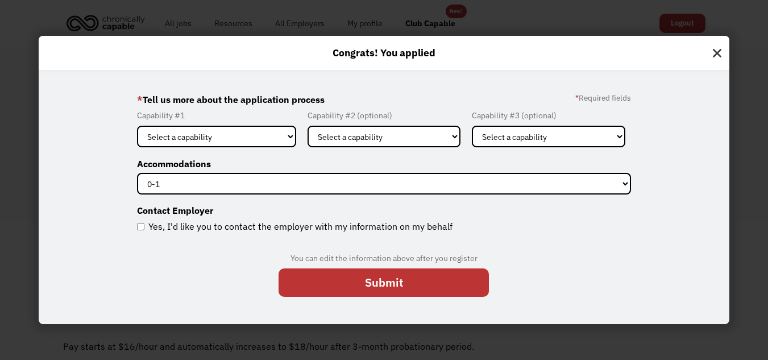
click at [723, 53] on img at bounding box center [716, 51] width 24 height 30
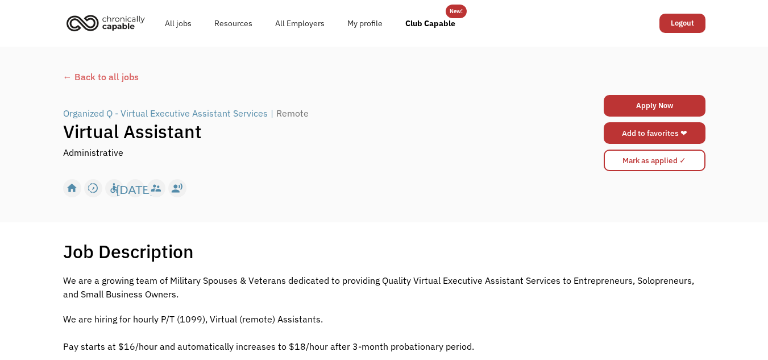
click at [691, 132] on link "Add to favorites ❤" at bounding box center [654, 133] width 102 height 22
click at [430, 21] on link "Club Capable" at bounding box center [430, 23] width 73 height 36
click at [114, 23] on img "home" at bounding box center [105, 22] width 85 height 25
